Goal: Information Seeking & Learning: Find specific page/section

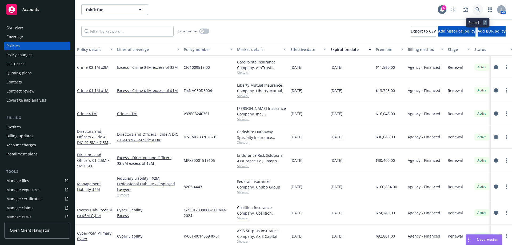
click at [477, 9] on icon at bounding box center [478, 9] width 5 height 5
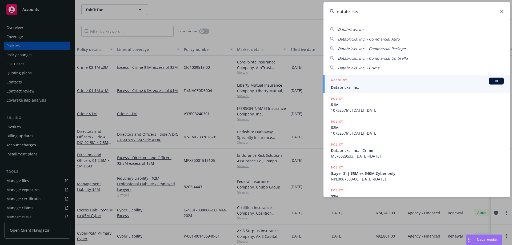
type input "databricks"
click at [348, 88] on span "Databricks, Inc." at bounding box center [417, 88] width 173 height 6
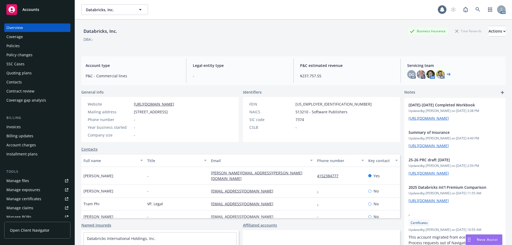
click at [14, 47] on div "Policies" at bounding box center [12, 46] width 13 height 9
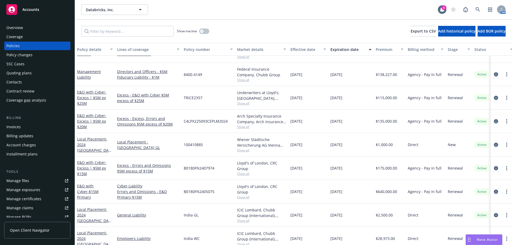
scroll to position [534, 0]
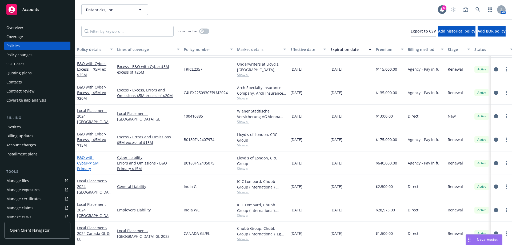
click at [90, 161] on link "E&O with Cyber - $15M Primary" at bounding box center [88, 163] width 22 height 16
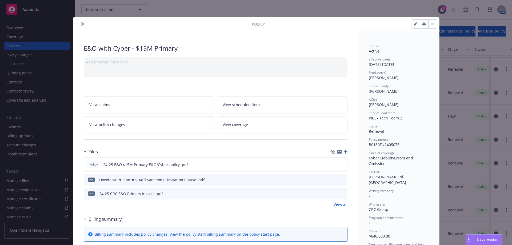
click at [82, 24] on icon "close" at bounding box center [82, 23] width 3 height 3
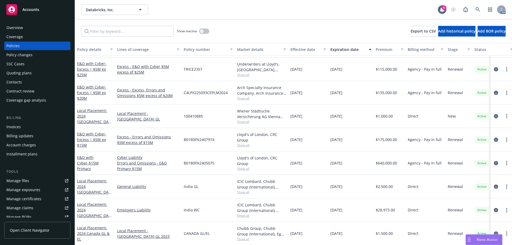
click at [86, 136] on div "E&O with Cyber - Excess | $5M ex $15M" at bounding box center [95, 139] width 36 height 17
click at [96, 134] on link "E&O with Cyber - Excess | $5M ex $15M" at bounding box center [91, 140] width 29 height 16
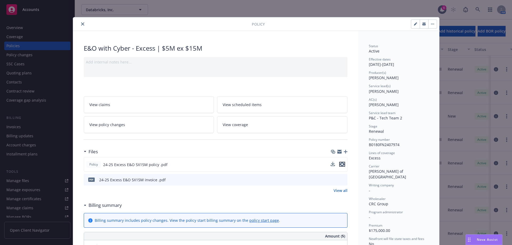
click at [340, 165] on icon "preview file" at bounding box center [342, 164] width 5 height 4
